Goal: Task Accomplishment & Management: Use online tool/utility

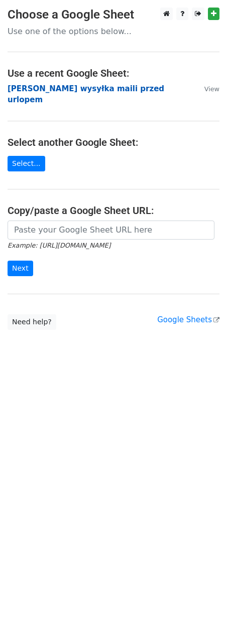
click at [83, 88] on strong "Damian - mailmerge wysyłka maili przed urlopem" at bounding box center [86, 94] width 156 height 21
click at [73, 88] on strong "Damian - mailmerge wysyłka maili przed urlopem" at bounding box center [86, 94] width 156 height 21
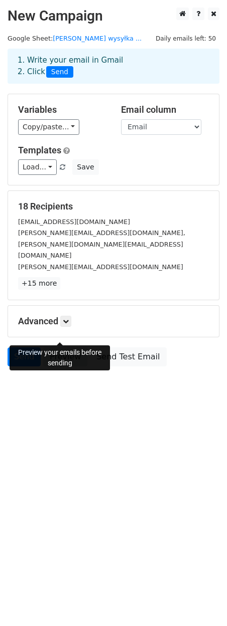
click at [67, 348] on link "Preview" at bounding box center [65, 357] width 44 height 19
click at [60, 348] on link "Preview" at bounding box center [65, 357] width 44 height 19
click at [66, 318] on icon at bounding box center [66, 321] width 6 height 6
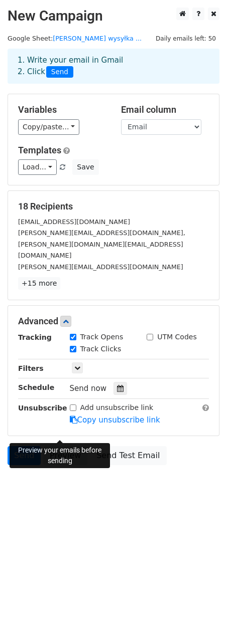
click at [64, 446] on link "Preview" at bounding box center [65, 455] width 44 height 19
click at [57, 446] on link "Preview" at bounding box center [65, 455] width 44 height 19
click at [66, 446] on link "Preview" at bounding box center [65, 455] width 44 height 19
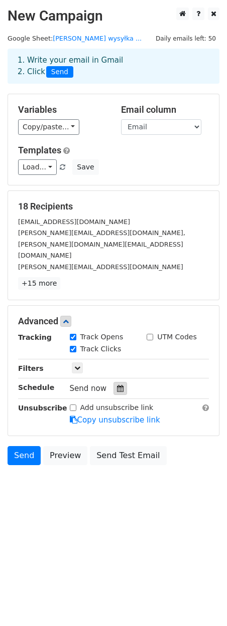
click at [117, 385] on icon at bounding box center [120, 388] width 7 height 7
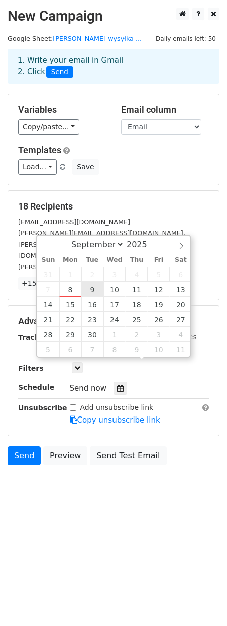
type input "[DATE] 12:00"
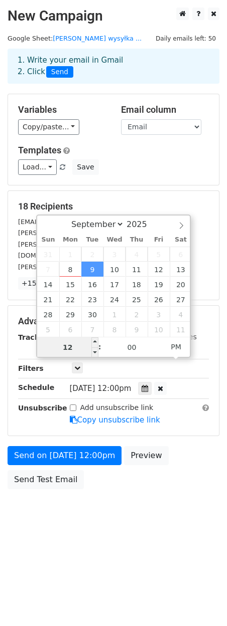
click at [74, 349] on input "12" at bounding box center [67, 347] width 61 height 20
type input "15"
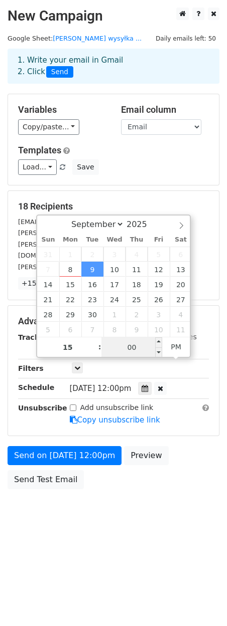
type input "[DATE] 15:00"
type input "03"
click at [136, 346] on input "00" at bounding box center [131, 347] width 61 height 20
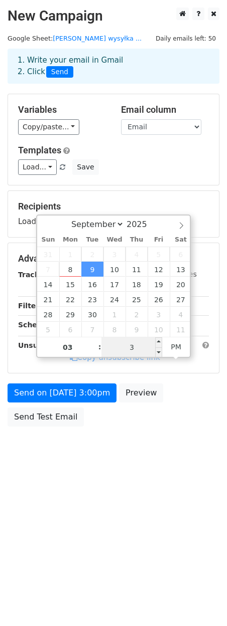
type input "30"
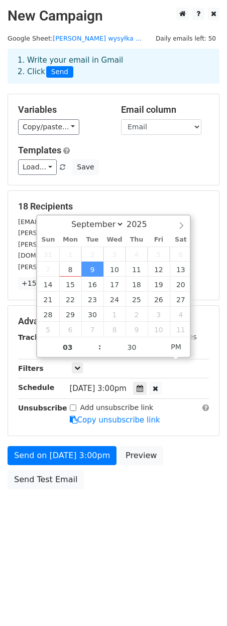
type input "[DATE] 15:30"
click at [194, 189] on form "Variables Copy/paste... {{Nazwa_klienta}} {{Email}} {{cc}} {{Tytul_maila}} {{Os…" at bounding box center [114, 294] width 212 height 401
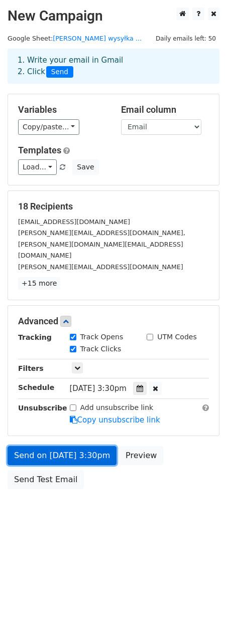
click at [84, 446] on link "Send on [DATE] 3:30pm" at bounding box center [62, 455] width 109 height 19
